Goal: Information Seeking & Learning: Learn about a topic

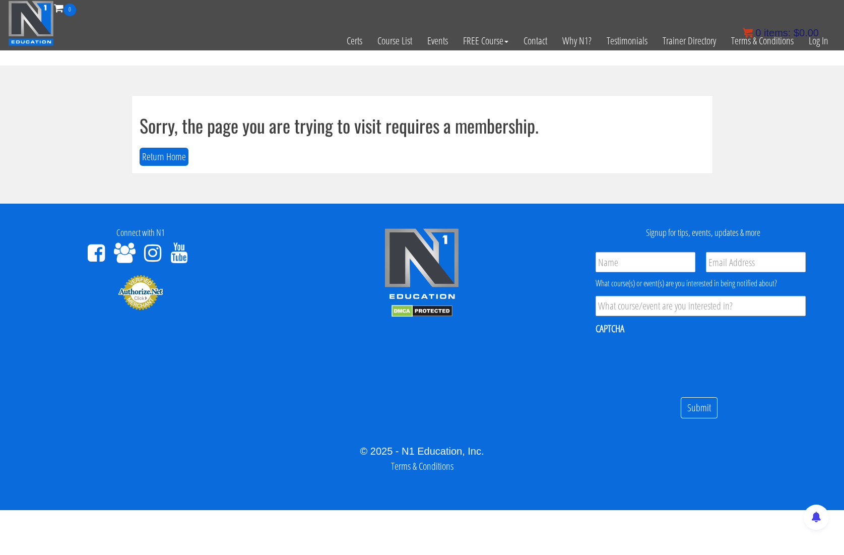
click at [811, 37] on bdi "$ 0.00" at bounding box center [805, 32] width 25 height 11
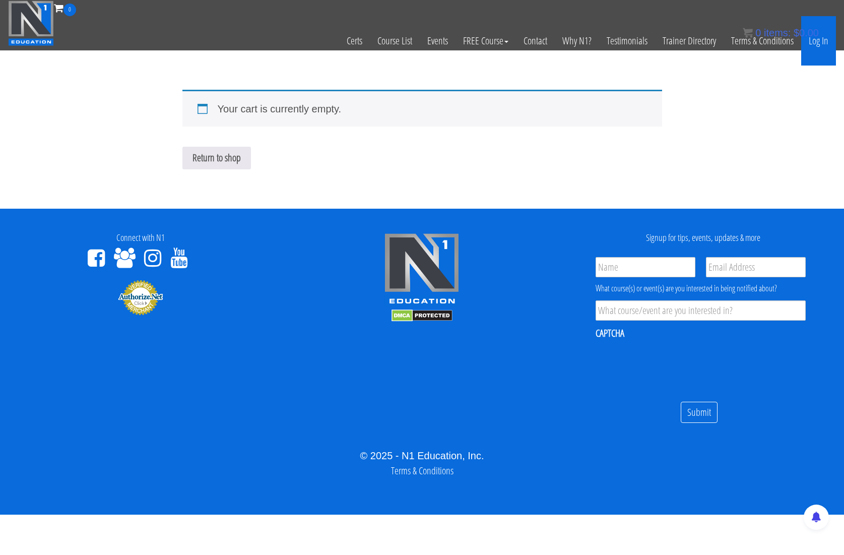
click at [819, 39] on link "Log In" at bounding box center [818, 40] width 35 height 49
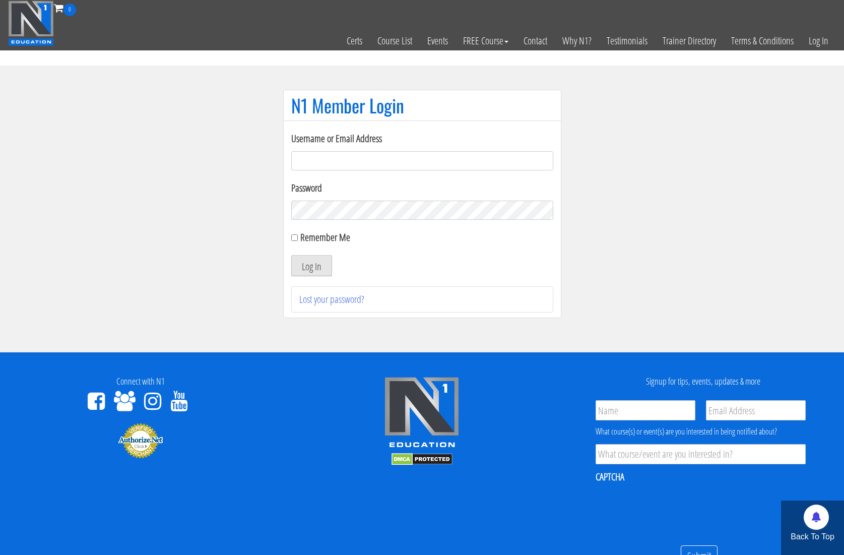
type input "kortney.riedy-2815"
click at [309, 272] on button "Log In" at bounding box center [311, 265] width 41 height 21
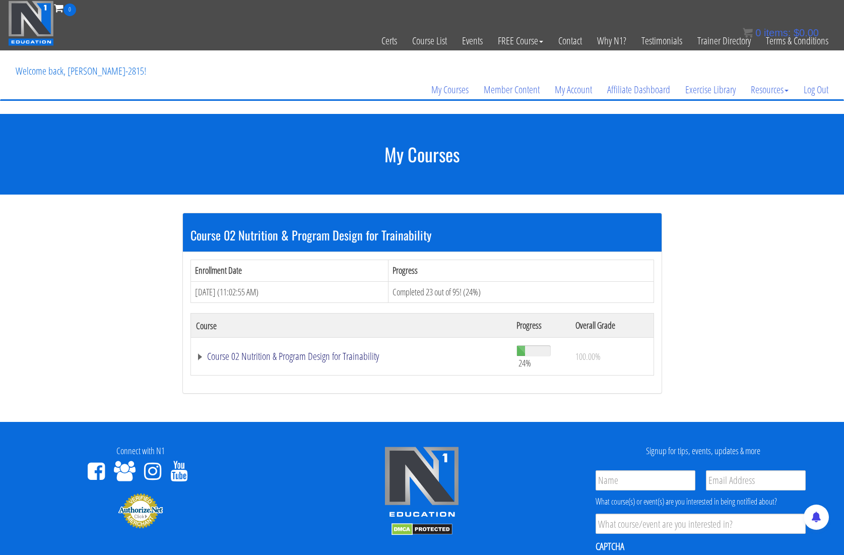
click at [259, 355] on link "Course 02 Nutrition & Program Design for Trainability" at bounding box center [351, 356] width 311 height 10
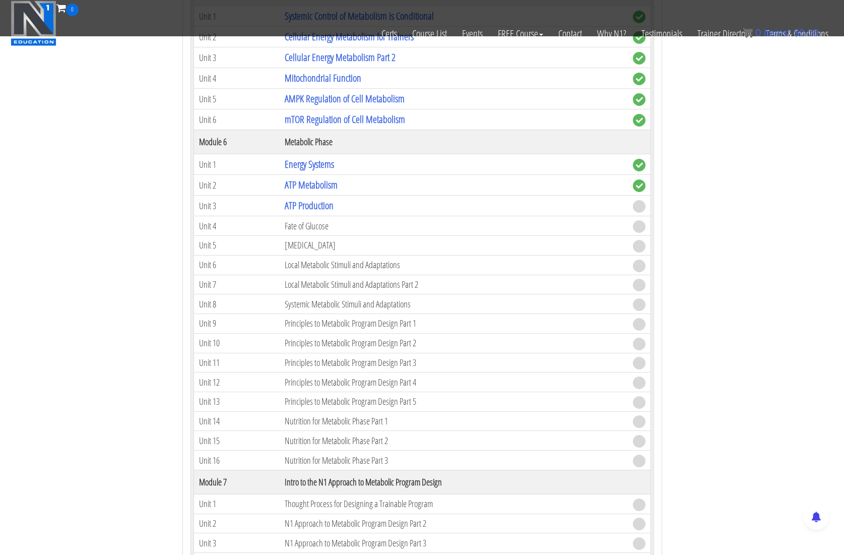
scroll to position [677, 0]
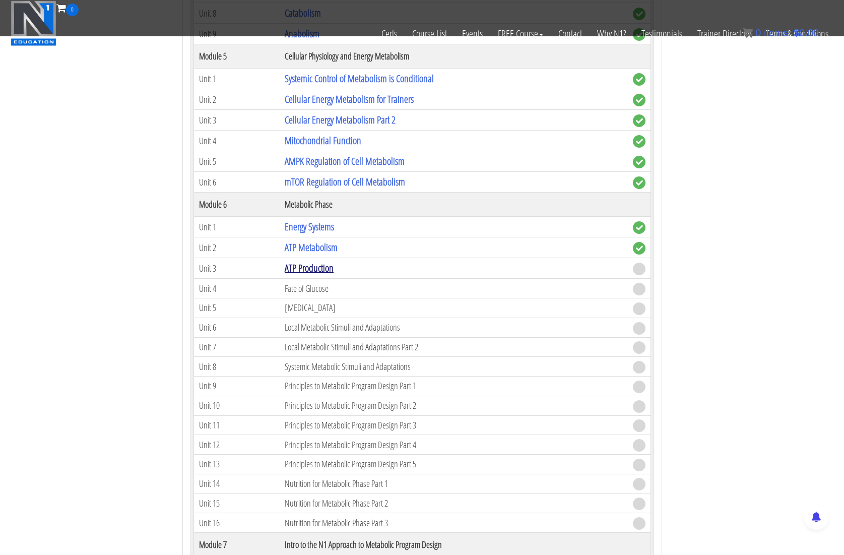
click at [314, 269] on link "ATP Production" at bounding box center [309, 268] width 49 height 14
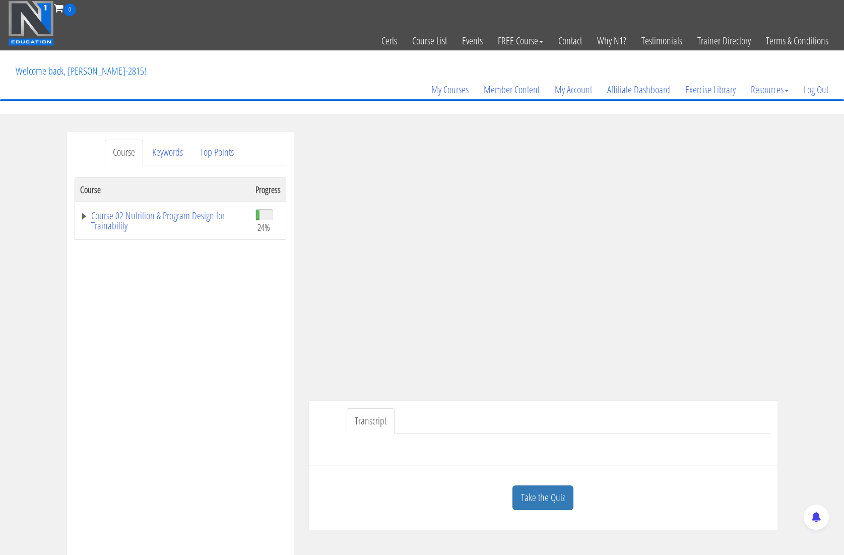
scroll to position [11, 0]
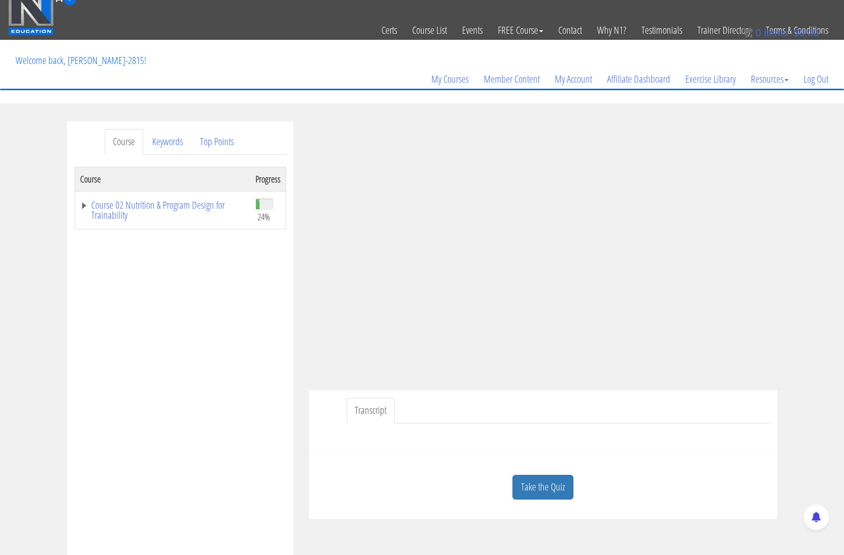
click at [820, 292] on div "Course Keywords Top Points Course Progress Course 02 Nutrition & Program Design…" at bounding box center [422, 405] width 844 height 569
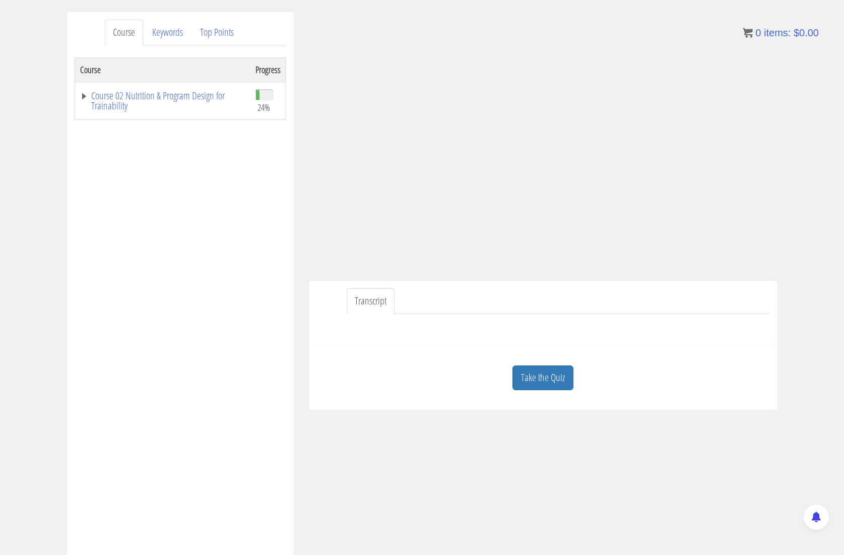
scroll to position [122, 0]
click at [528, 383] on link "Take the Quiz" at bounding box center [542, 375] width 61 height 25
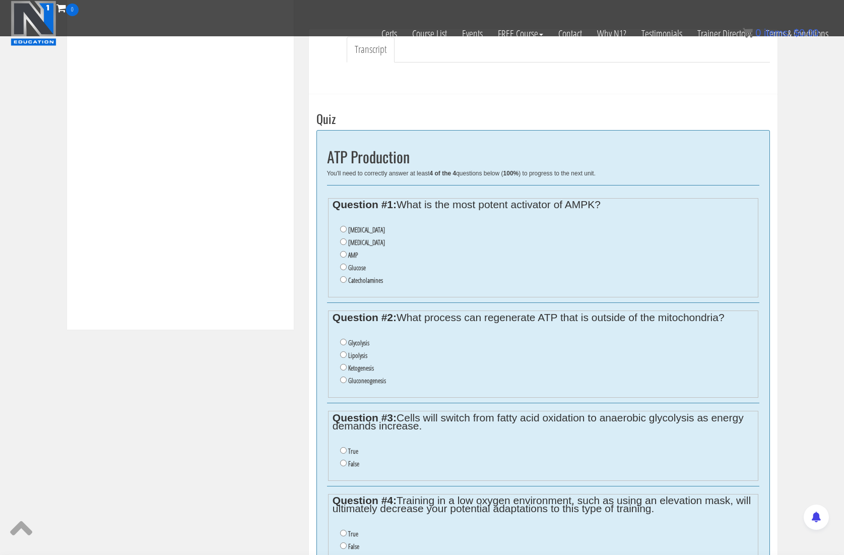
scroll to position [315, 0]
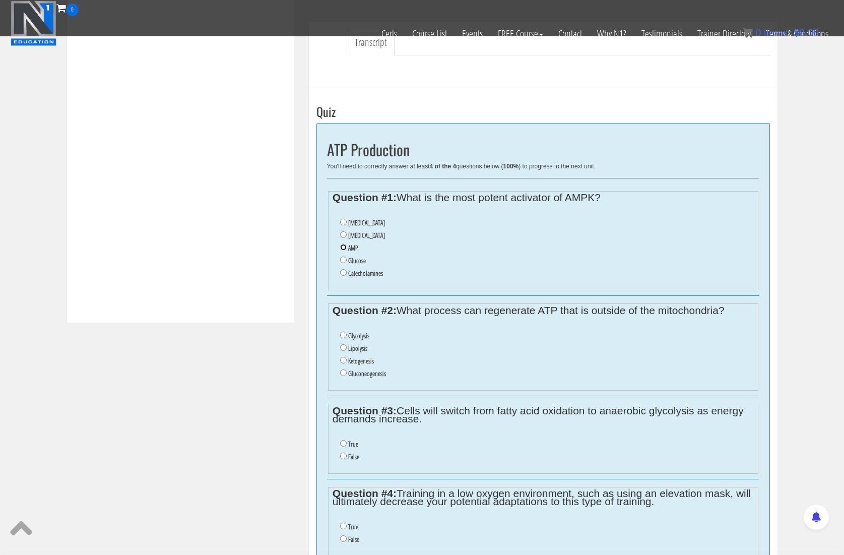
click at [342, 249] on input "AMP" at bounding box center [343, 247] width 7 height 7
radio input "true"
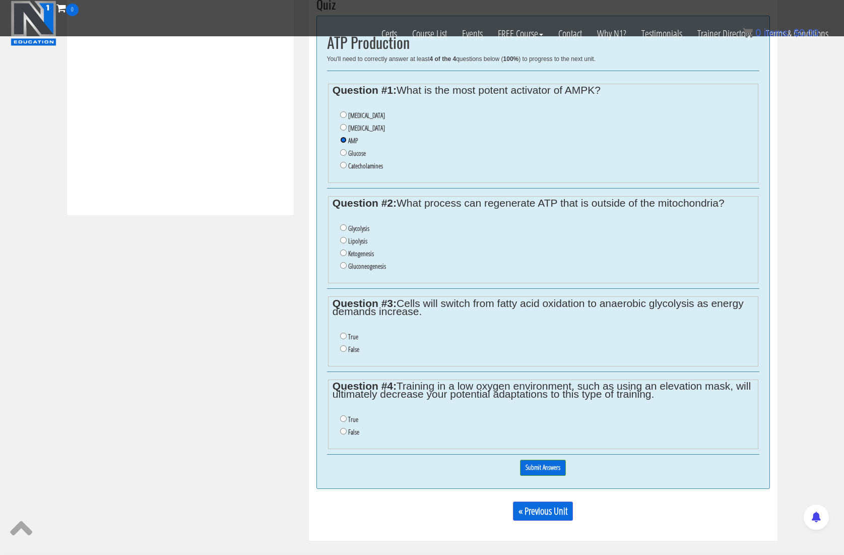
scroll to position [423, 0]
click at [343, 227] on input "Glycolysis" at bounding box center [343, 227] width 7 height 7
radio input "true"
click at [342, 336] on input "True" at bounding box center [343, 335] width 7 height 7
radio input "true"
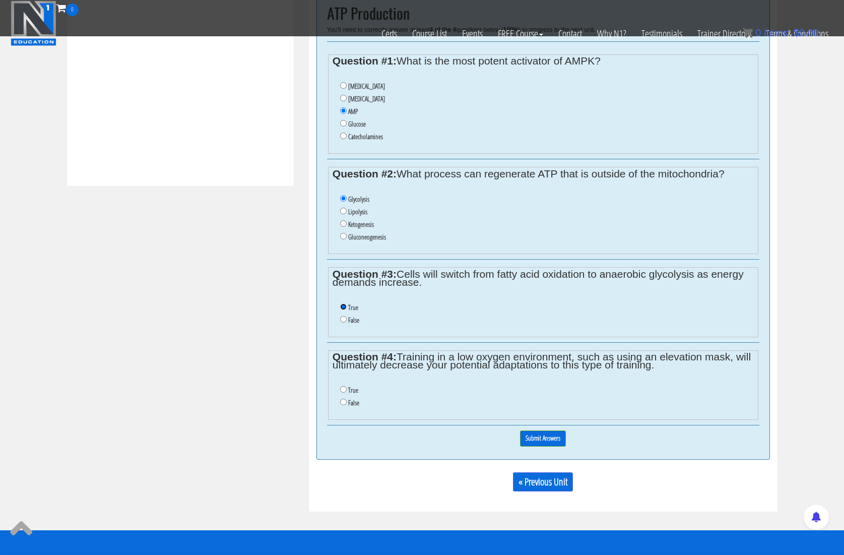
scroll to position [455, 0]
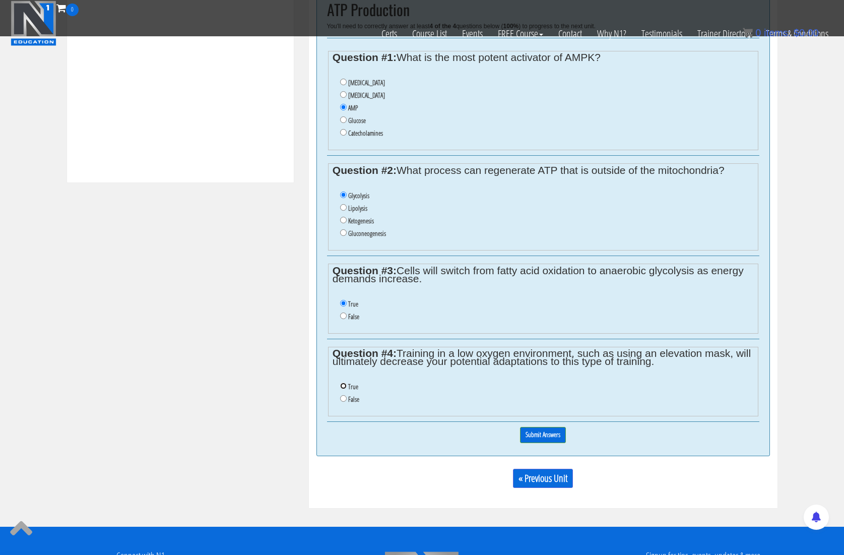
click at [342, 385] on input "True" at bounding box center [343, 385] width 7 height 7
radio input "true"
click at [344, 318] on input "False" at bounding box center [343, 315] width 7 height 7
radio input "true"
click at [552, 436] on input "Submit Answers" at bounding box center [543, 435] width 46 height 16
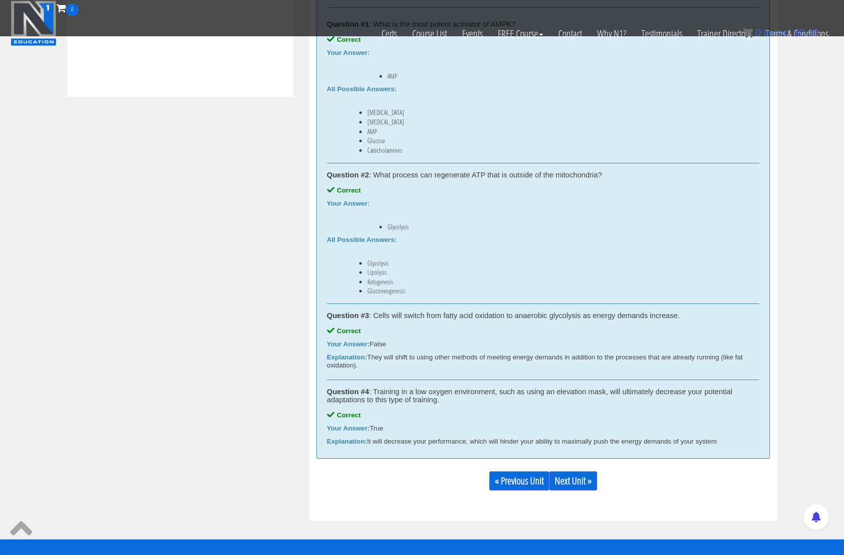
scroll to position [541, 0]
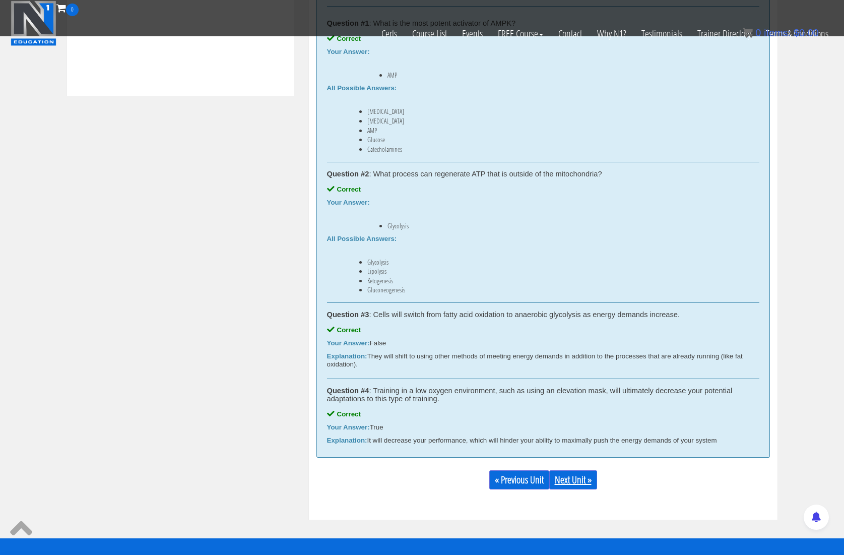
click at [581, 479] on link "Next Unit »" at bounding box center [573, 479] width 48 height 19
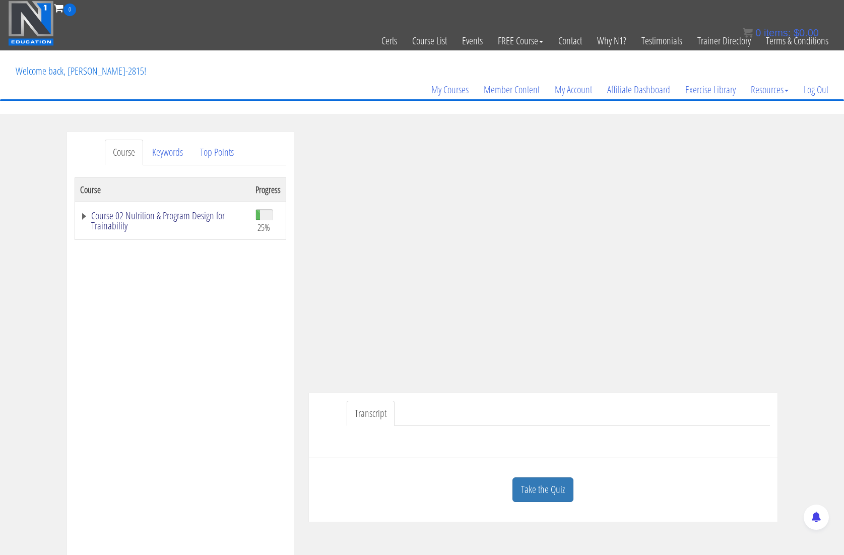
click at [85, 216] on link "Course 02 Nutrition & Program Design for Trainability" at bounding box center [162, 221] width 165 height 20
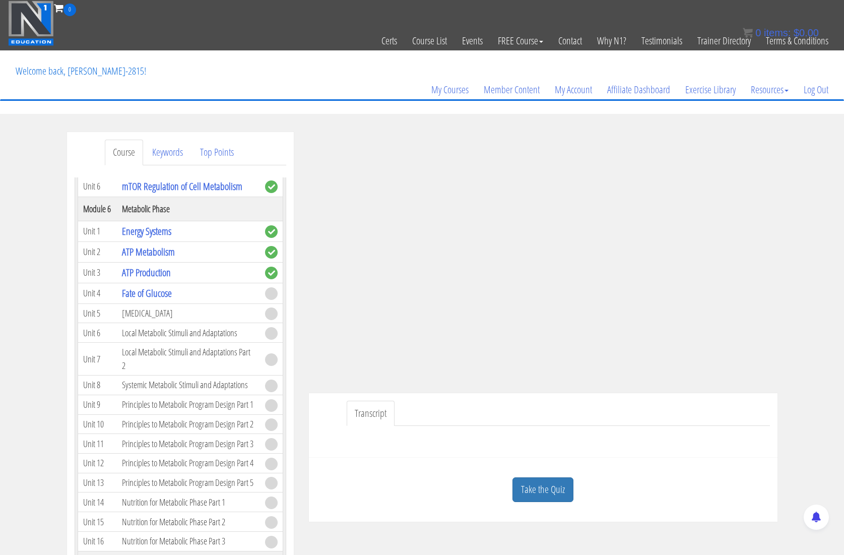
scroll to position [656, 0]
